Goal: Navigation & Orientation: Find specific page/section

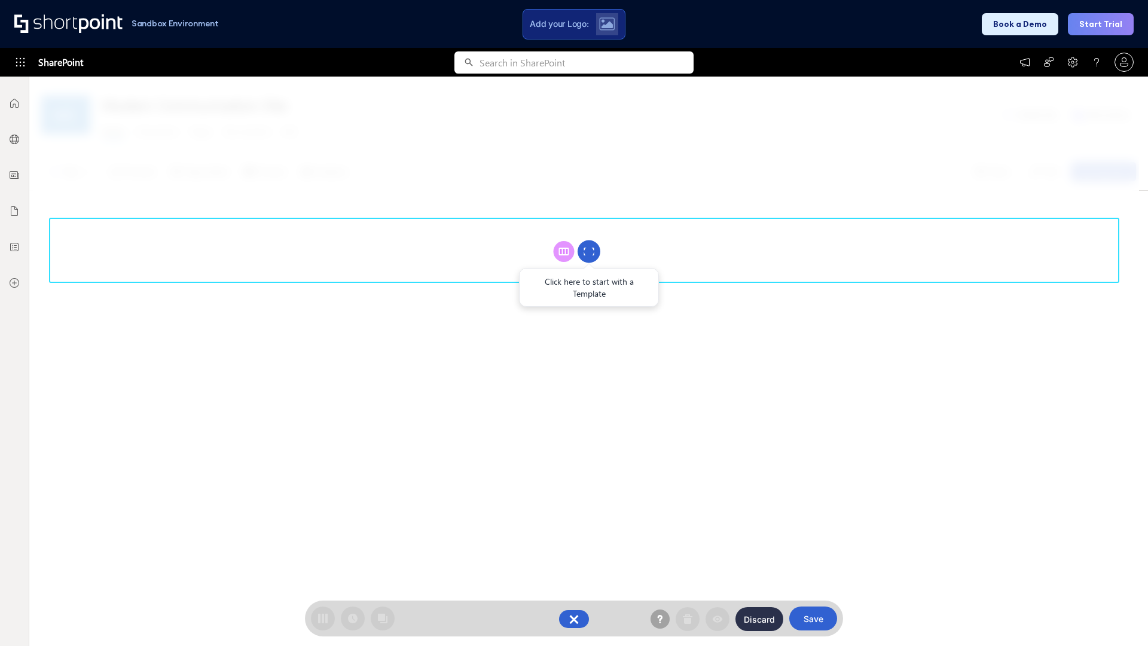
click at [589, 251] on circle at bounding box center [589, 251] width 23 height 23
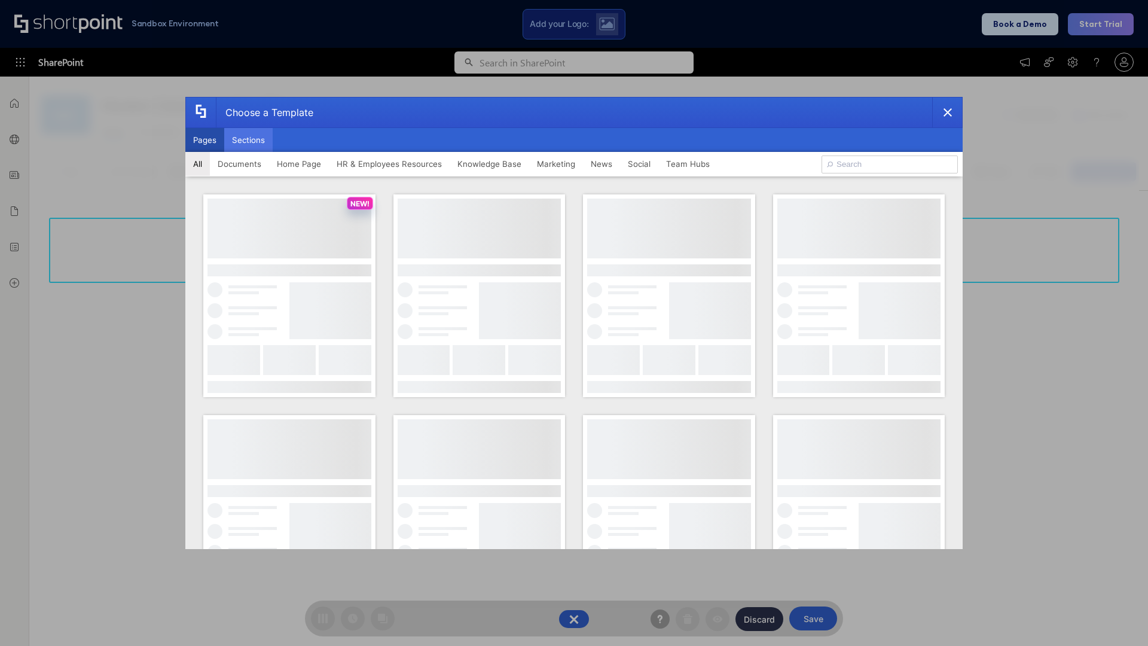
click at [248, 140] on button "Sections" at bounding box center [248, 140] width 48 height 24
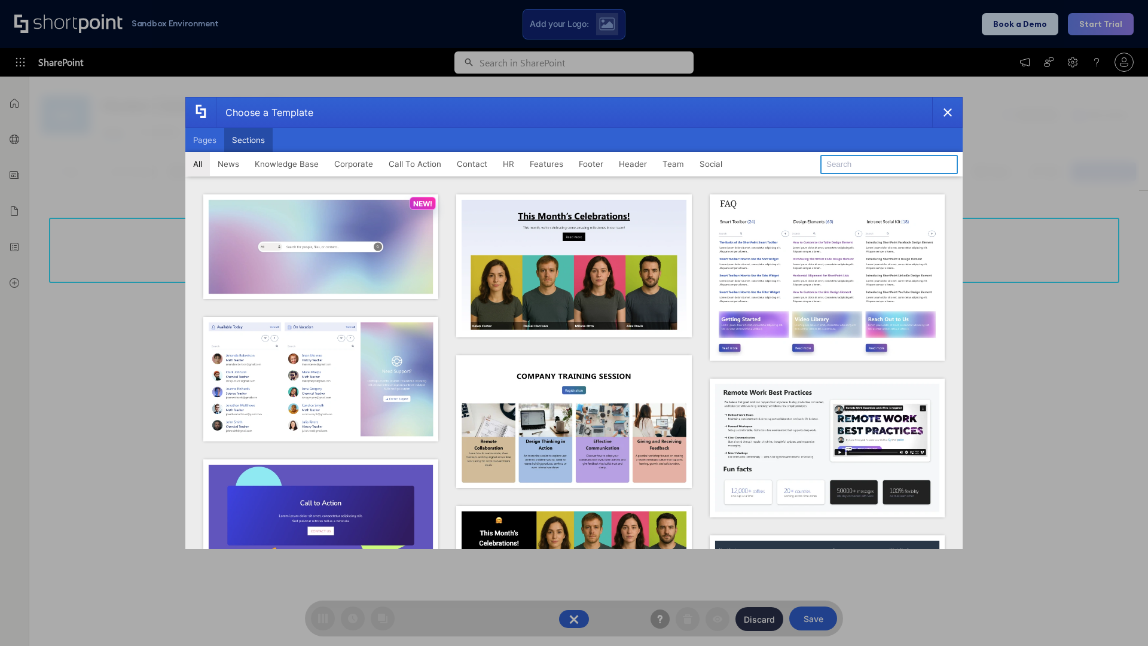
type input "Contact Us 2"
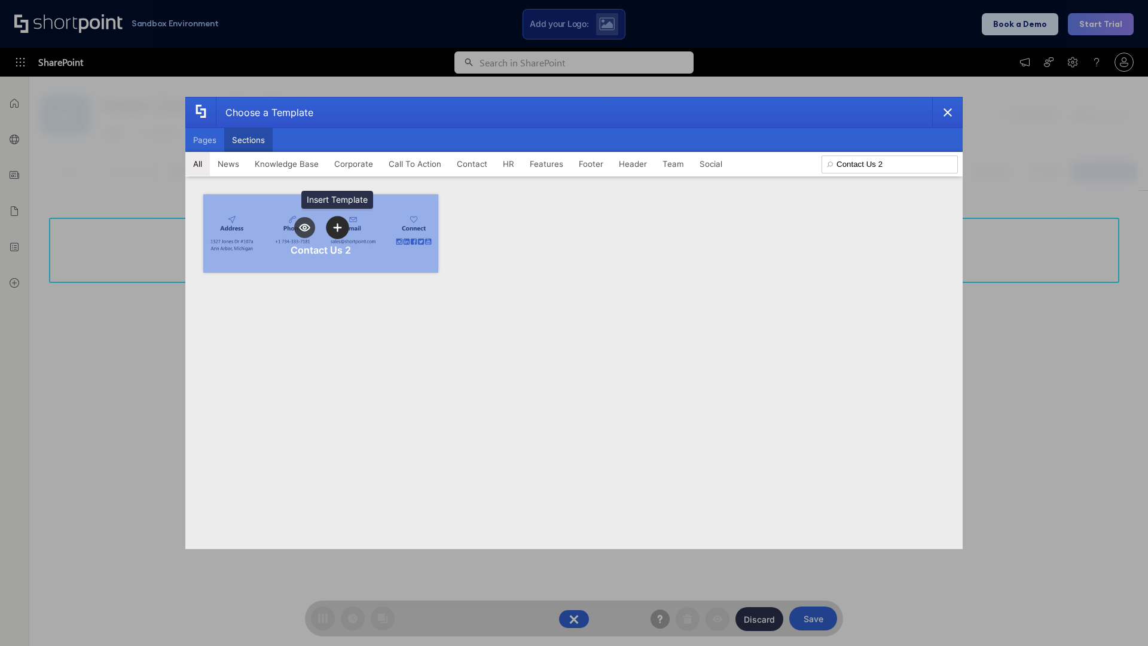
click at [337, 227] on icon "template selector" at bounding box center [337, 227] width 8 height 8
